Goal: Book appointment/travel/reservation

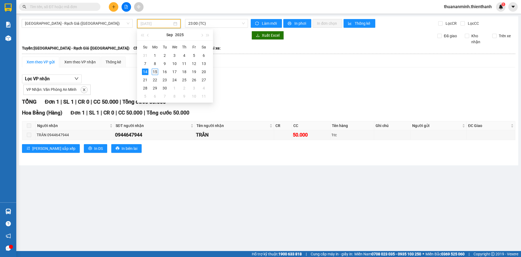
click at [156, 72] on div "15" at bounding box center [155, 71] width 7 height 7
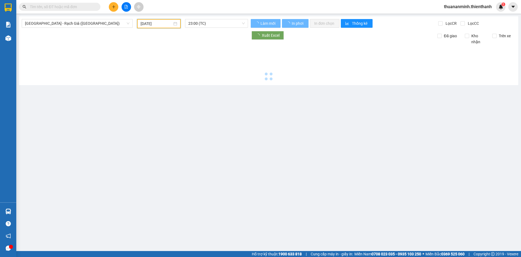
type input "[DATE]"
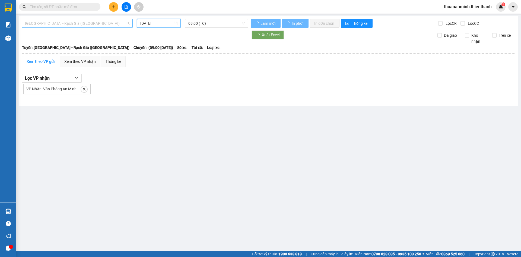
drag, startPoint x: 82, startPoint y: 24, endPoint x: 69, endPoint y: 40, distance: 20.9
click at [82, 24] on span "[GEOGRAPHIC_DATA] - Rạch Giá ([GEOGRAPHIC_DATA])" at bounding box center [77, 23] width 105 height 8
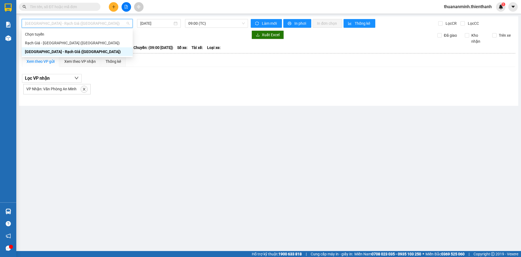
click at [61, 51] on div "[GEOGRAPHIC_DATA] - Rạch Giá ([GEOGRAPHIC_DATA])" at bounding box center [77, 52] width 105 height 6
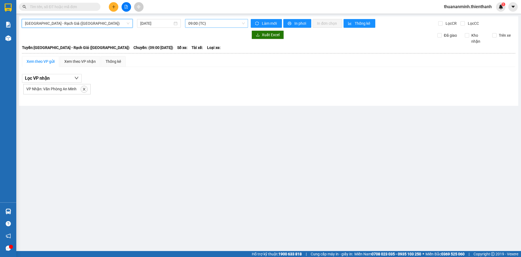
click at [202, 24] on span "09:00 (TC)" at bounding box center [216, 23] width 56 height 8
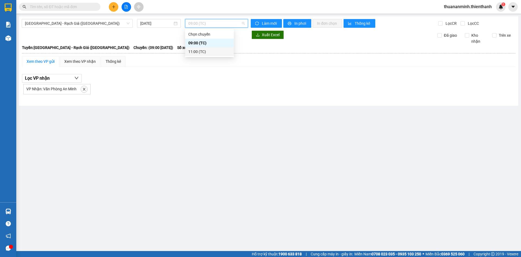
click at [203, 52] on div "11:00 (TC)" at bounding box center [209, 52] width 42 height 6
drag, startPoint x: 214, startPoint y: 88, endPoint x: 177, endPoint y: 67, distance: 42.9
click at [208, 86] on div "VP Nhận: Văn Phòng An Minh" at bounding box center [268, 89] width 493 height 12
drag, startPoint x: 100, startPoint y: 24, endPoint x: 84, endPoint y: 27, distance: 16.2
click at [96, 25] on span "[GEOGRAPHIC_DATA] - Rạch Giá ([GEOGRAPHIC_DATA])" at bounding box center [77, 23] width 105 height 8
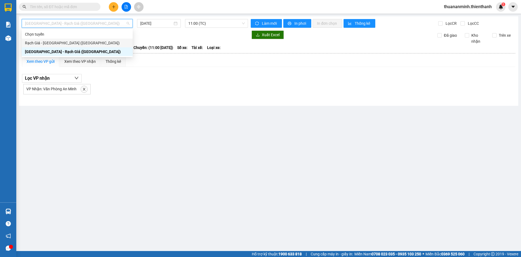
click at [179, 113] on main "[GEOGRAPHIC_DATA] - Rạch Giá ([GEOGRAPHIC_DATA]) [DATE] 11:00 (TC) Làm mới In p…" at bounding box center [260, 125] width 521 height 251
